Goal: Obtain resource: Obtain resource

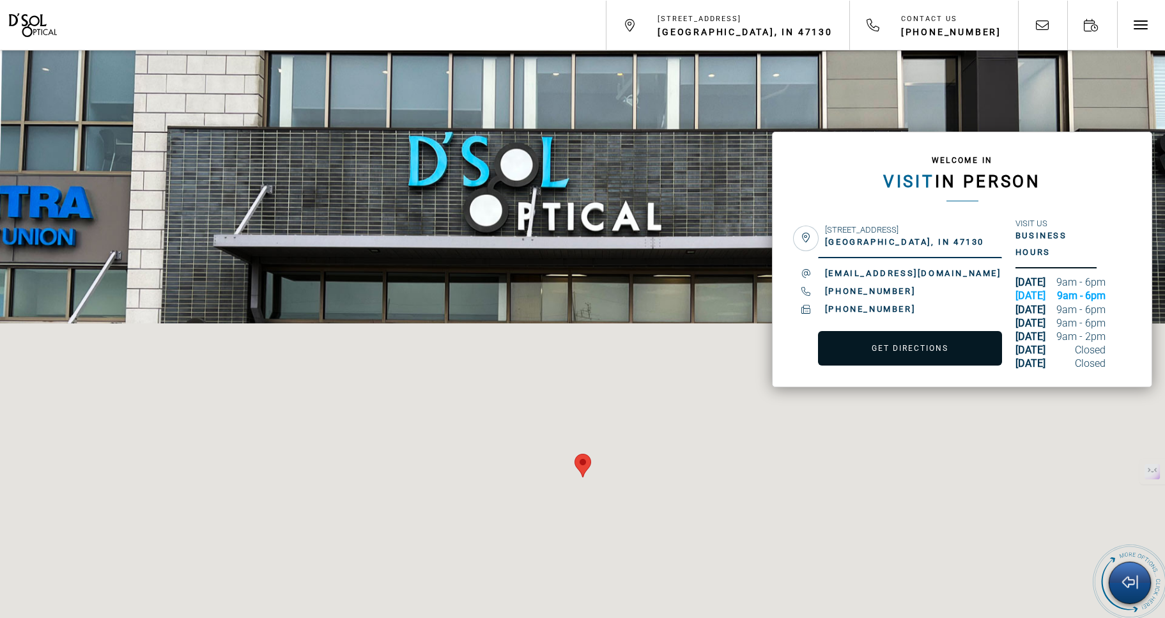
scroll to position [8174, 0]
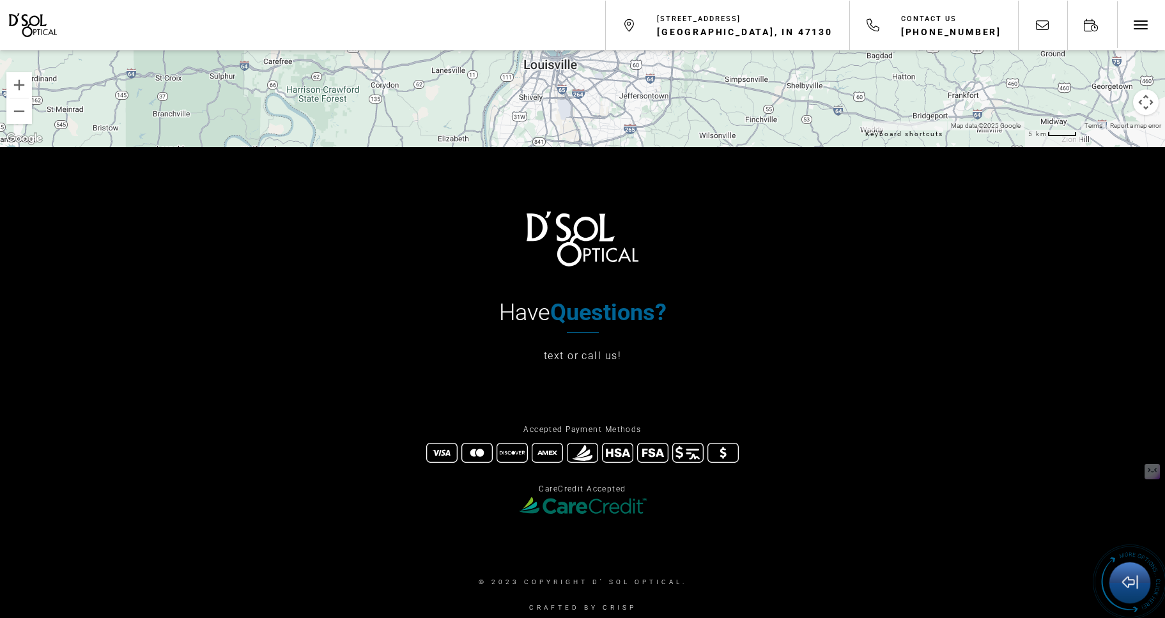
click at [584, 595] on link "Crafted By Crisp" at bounding box center [583, 608] width 109 height 26
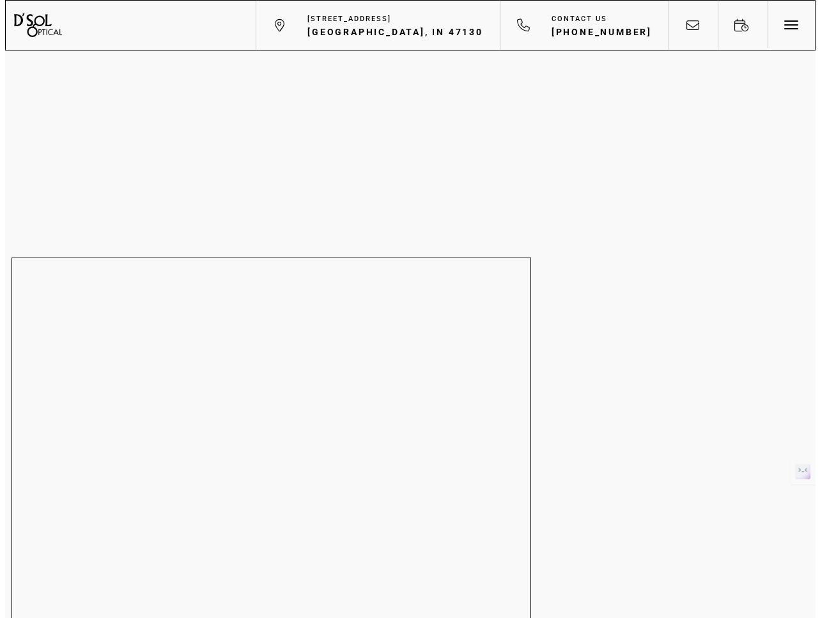
scroll to position [0, 0]
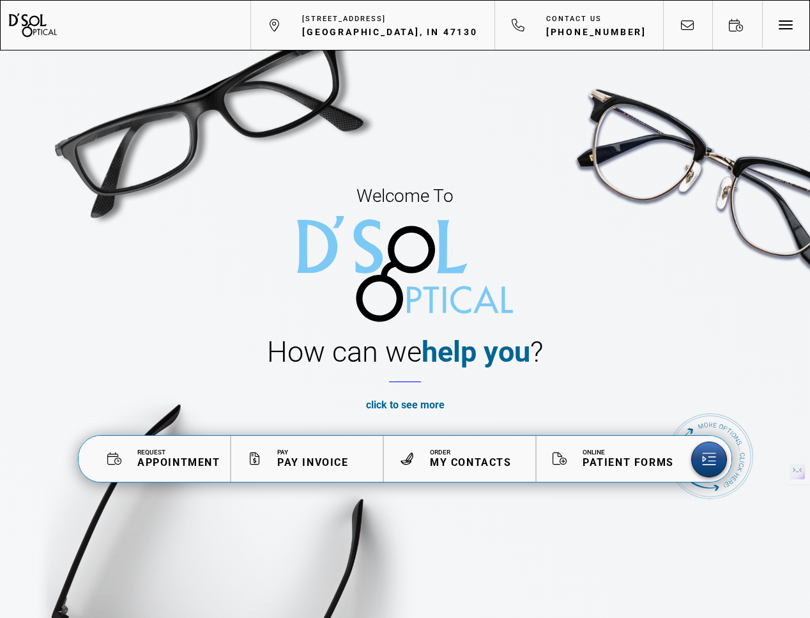
click at [626, 463] on span "Patient Forms" at bounding box center [628, 462] width 91 height 12
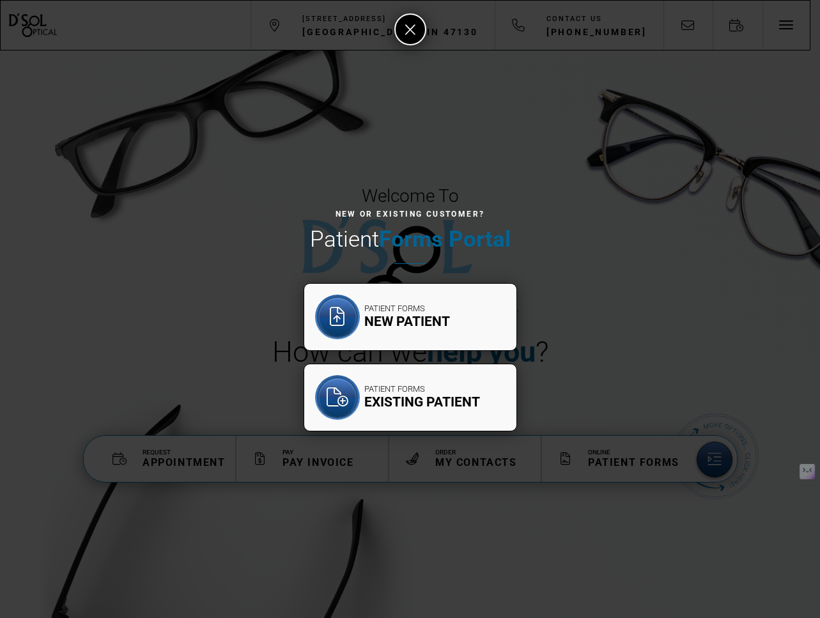
click at [417, 321] on span "New Patient" at bounding box center [407, 322] width 86 height 16
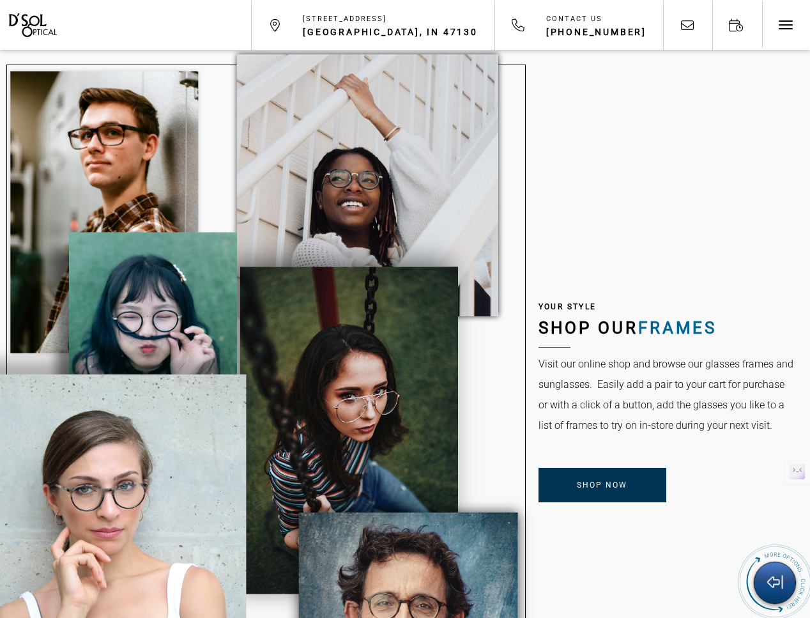
scroll to position [1003, 0]
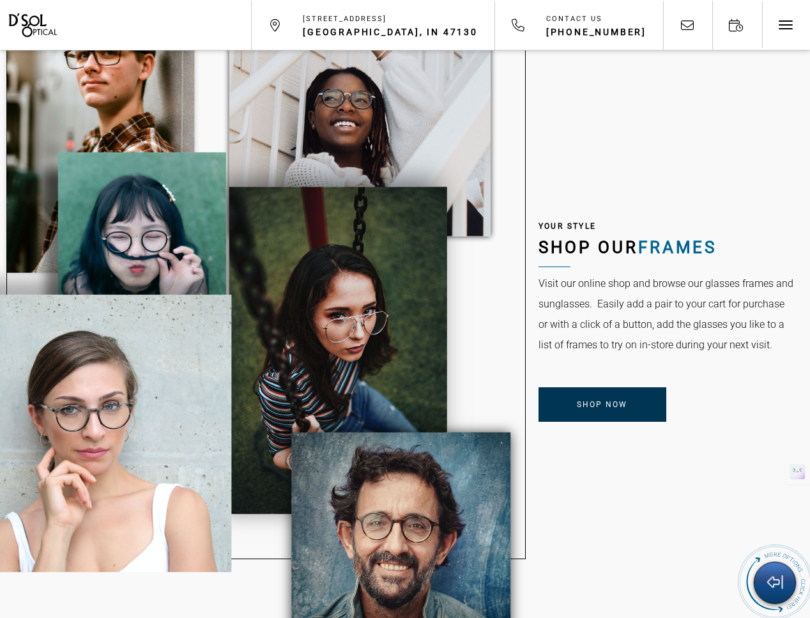
click at [621, 244] on h2 "shop our frames" at bounding box center [668, 251] width 258 height 32
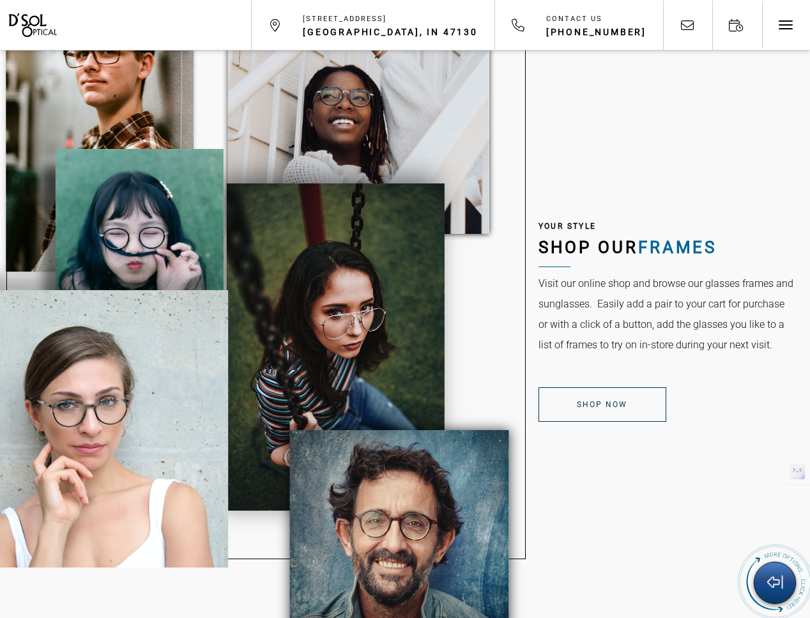
click at [602, 396] on link "Shop Now" at bounding box center [603, 404] width 128 height 35
